Goal: Information Seeking & Learning: Learn about a topic

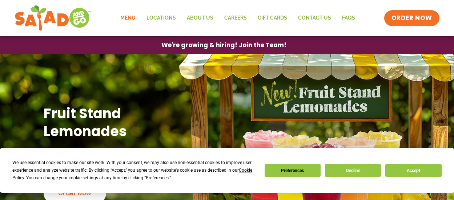
click at [133, 20] on link "Menu" at bounding box center [128, 18] width 26 height 17
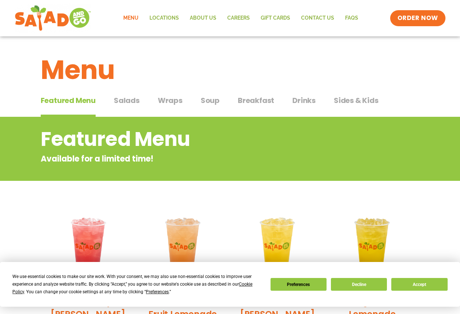
click at [172, 100] on span "Wraps" at bounding box center [170, 100] width 25 height 11
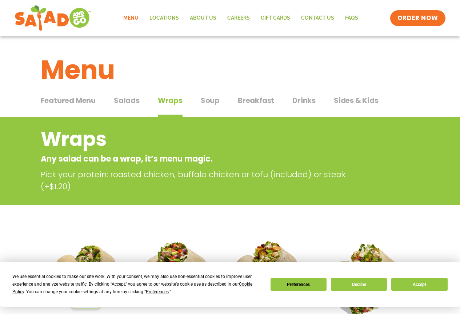
click at [127, 105] on span "Salads" at bounding box center [127, 100] width 26 height 11
